Goal: Communication & Community: Connect with others

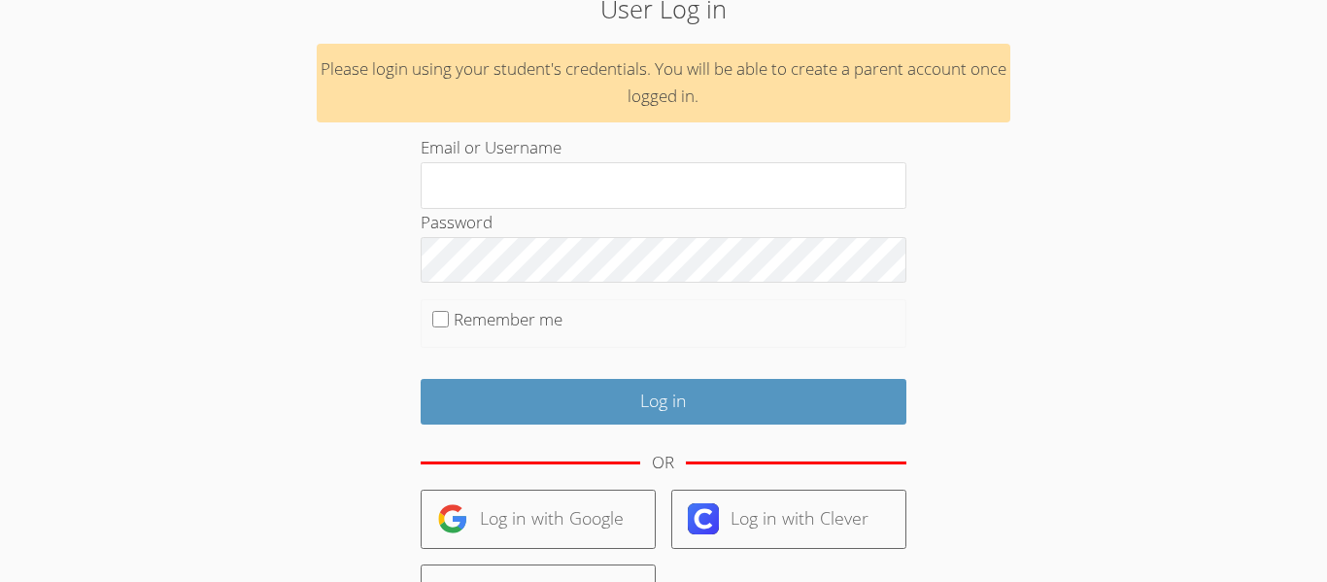
scroll to position [112, 0]
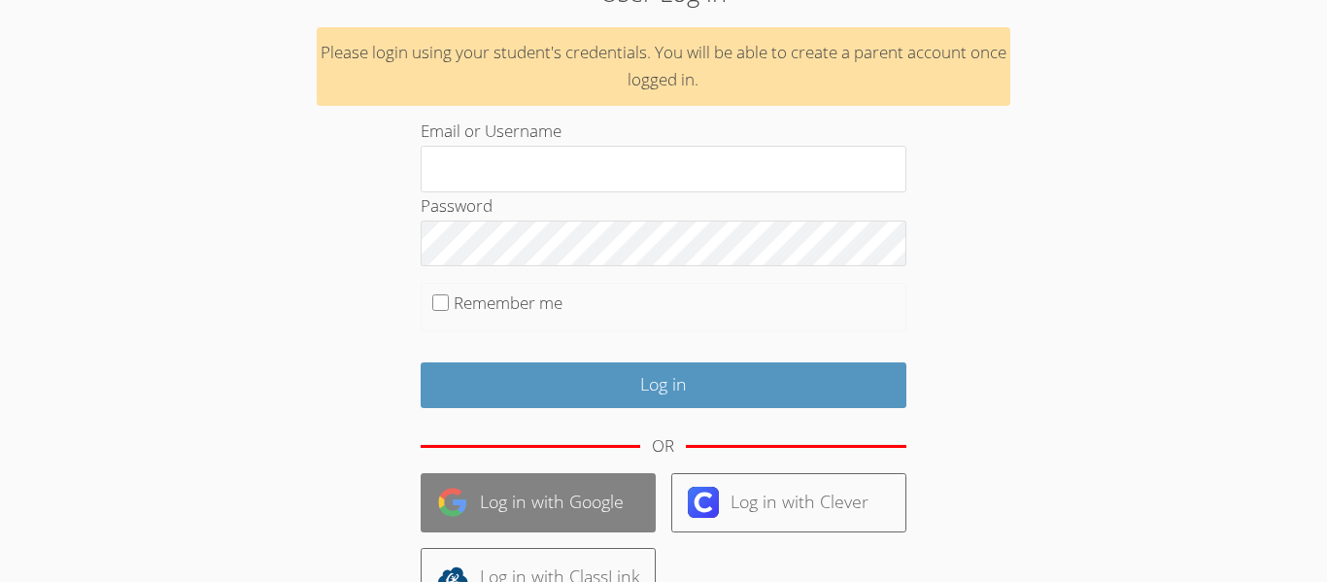
type input "[EMAIL_ADDRESS][DOMAIN_NAME]"
click at [560, 511] on link "Log in with Google" at bounding box center [538, 502] width 235 height 59
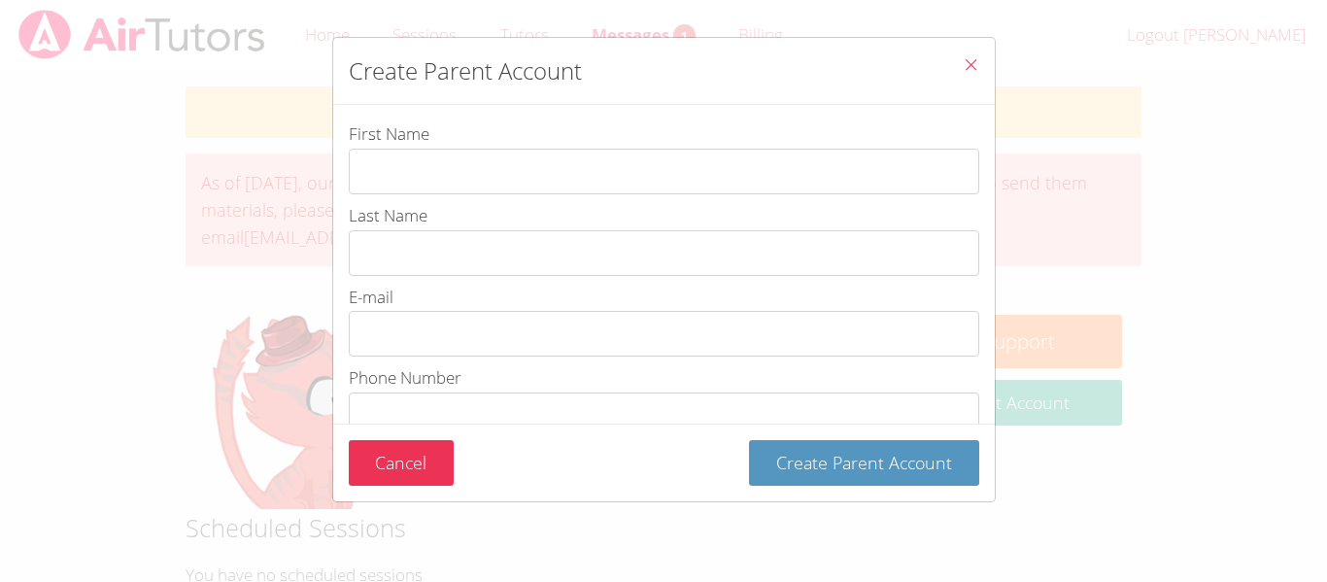
click at [969, 55] on span "Close" at bounding box center [971, 66] width 17 height 22
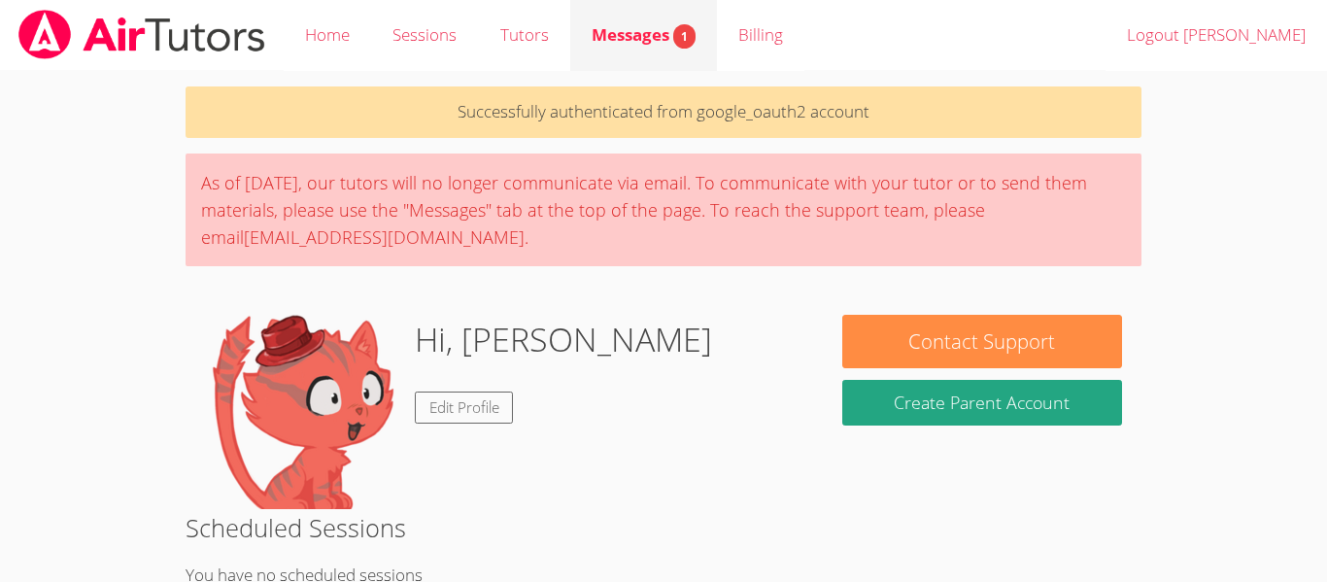
click at [659, 27] on span "Messages 1" at bounding box center [644, 34] width 104 height 22
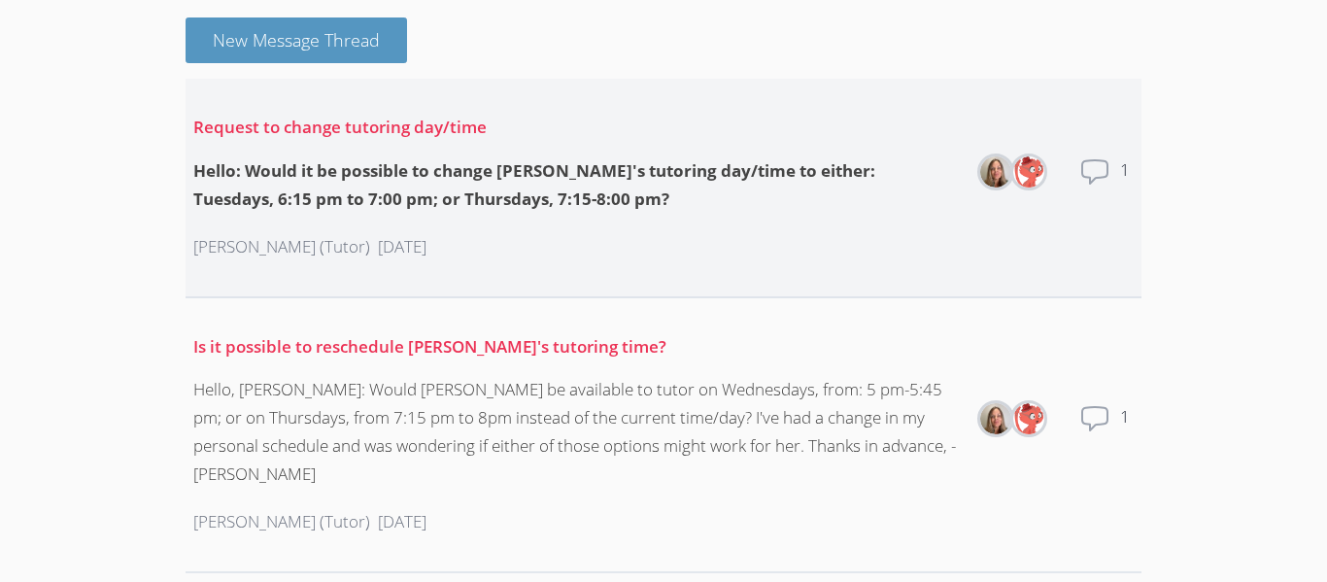
scroll to position [170, 0]
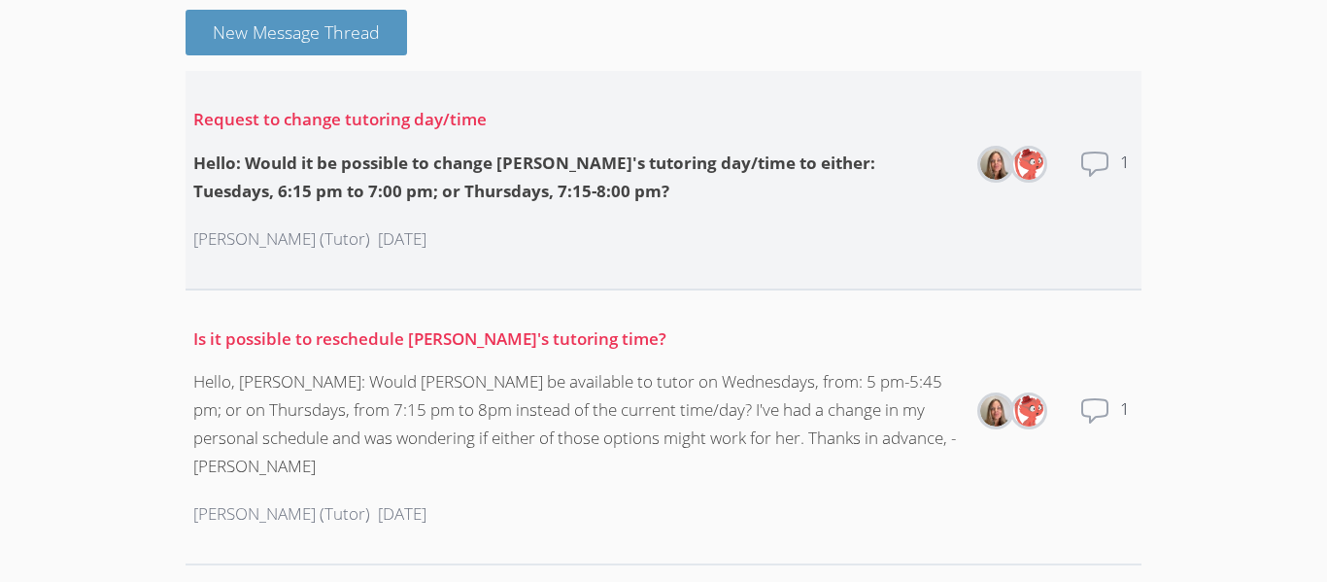
click at [1106, 171] on icon at bounding box center [1095, 164] width 31 height 31
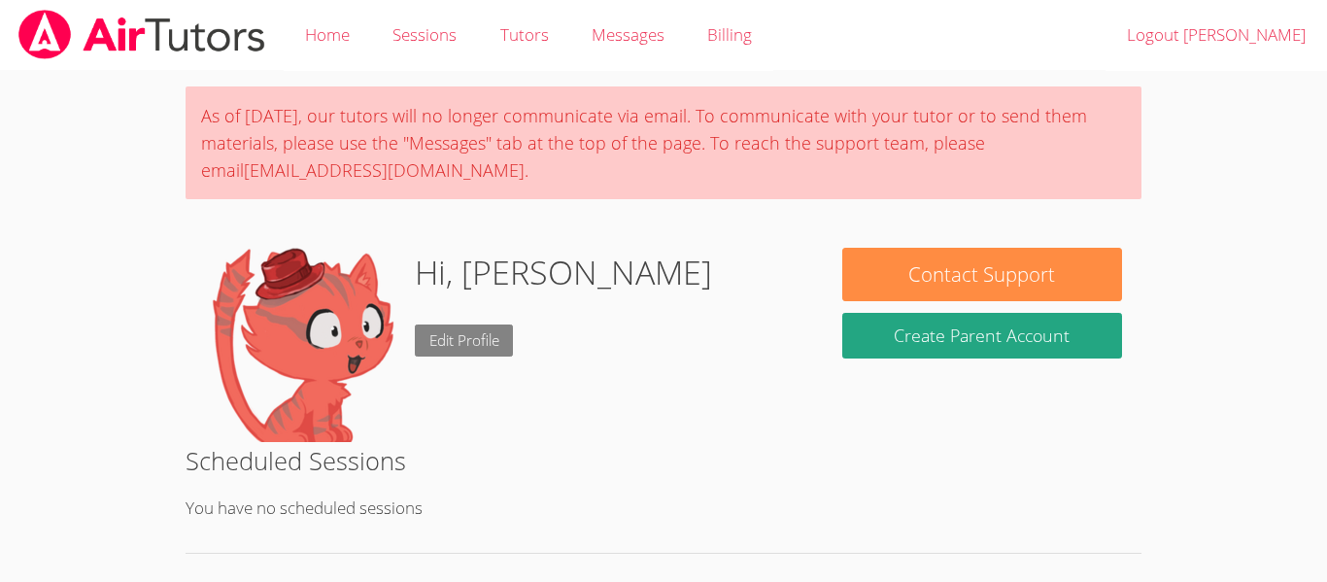
click at [474, 329] on link "Edit Profile" at bounding box center [464, 341] width 99 height 32
click at [638, 50] on link "Messages" at bounding box center [628, 35] width 116 height 71
click at [1199, 234] on body "Home Sessions Tutors Messages Billing Logout Angela Fritz As of Saturday, March…" at bounding box center [663, 291] width 1327 height 582
